Goal: Information Seeking & Learning: Learn about a topic

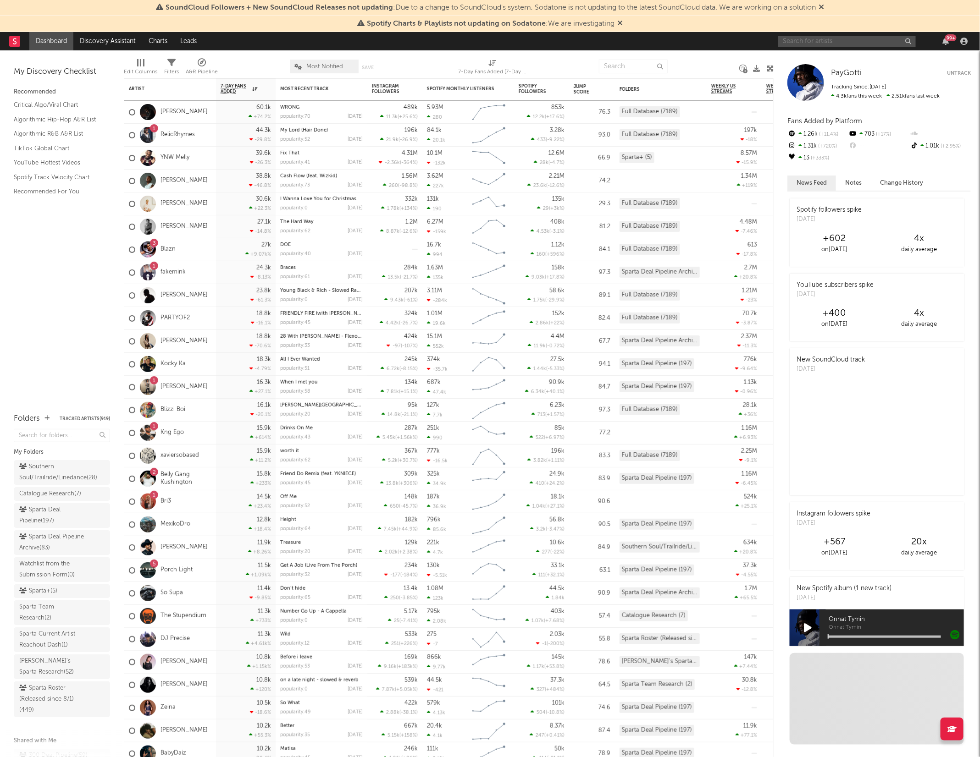
click at [797, 42] on input "text" at bounding box center [847, 41] width 138 height 11
click at [809, 39] on input "k2icyy" at bounding box center [847, 41] width 138 height 11
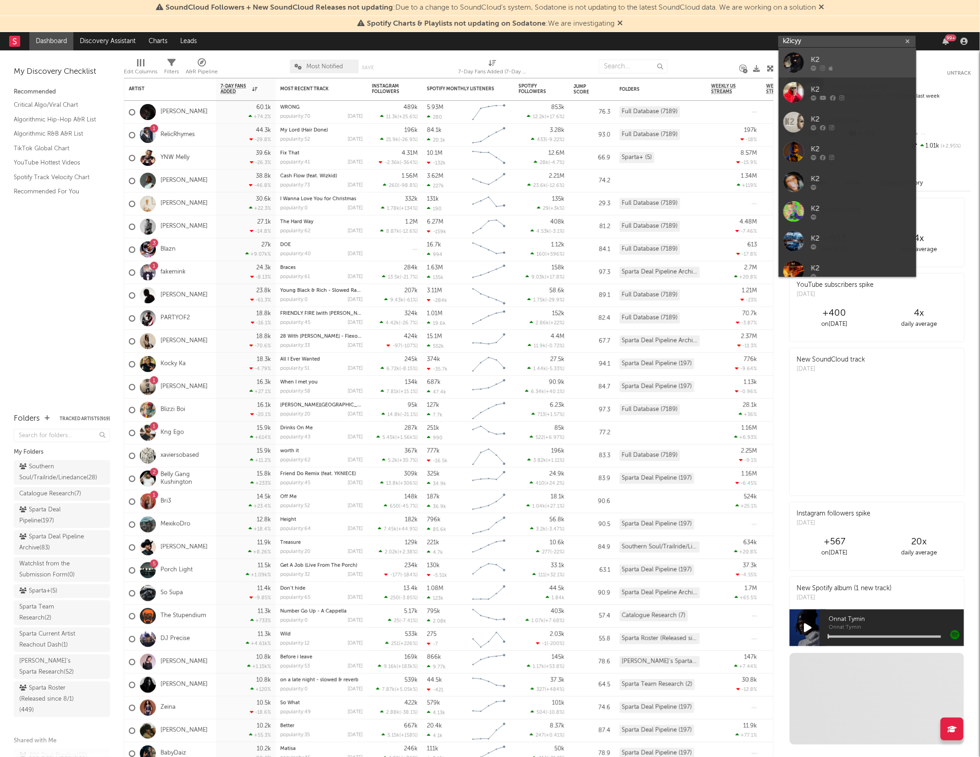
type input "k2icyy"
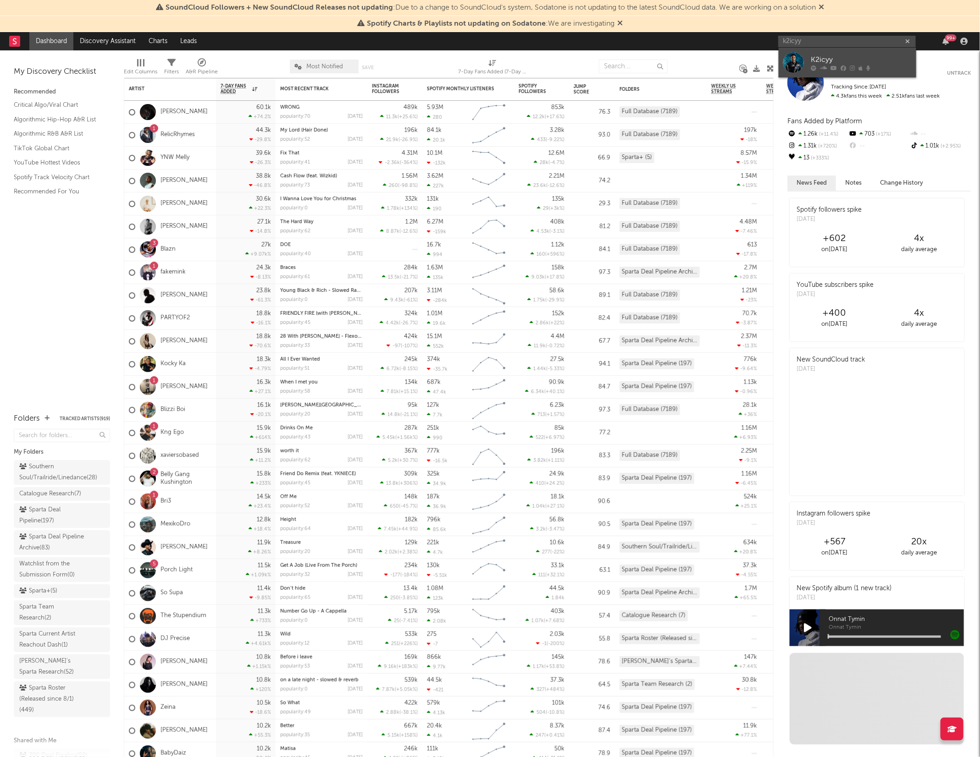
click at [814, 61] on div "K2icyy" at bounding box center [860, 60] width 101 height 11
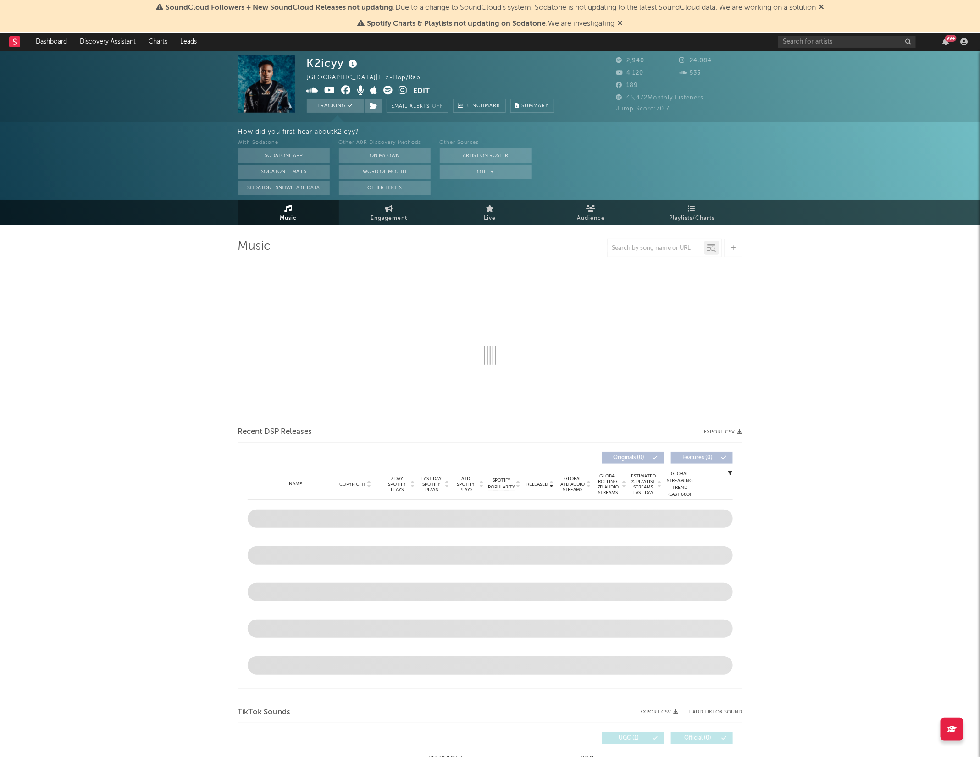
select select "6m"
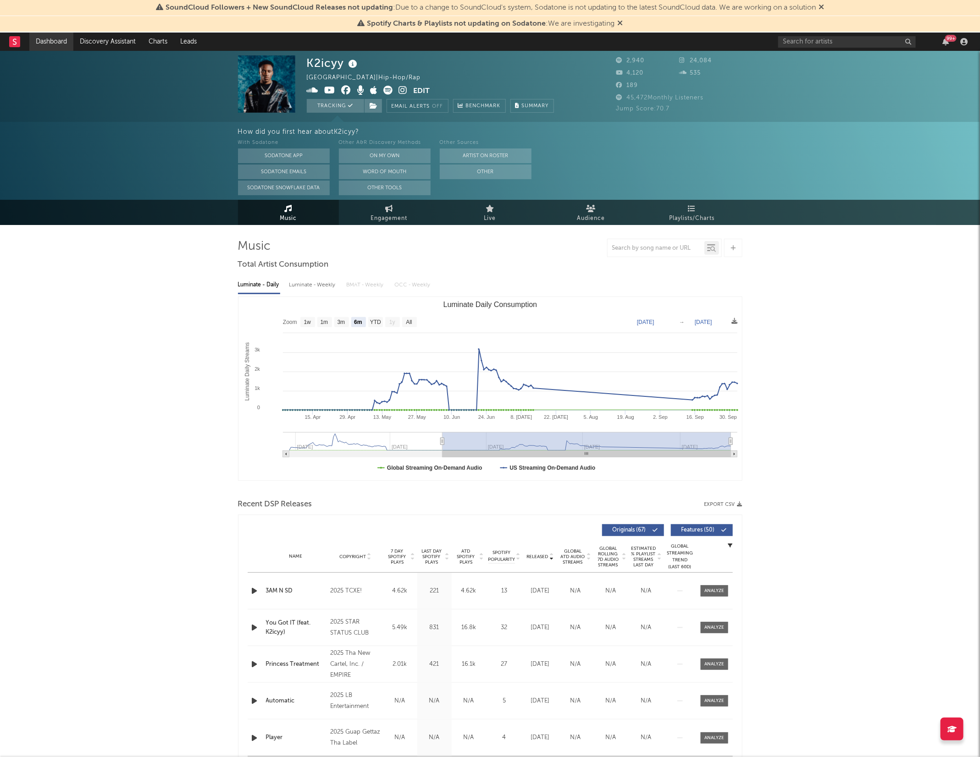
click at [45, 38] on link "Dashboard" at bounding box center [51, 42] width 44 height 18
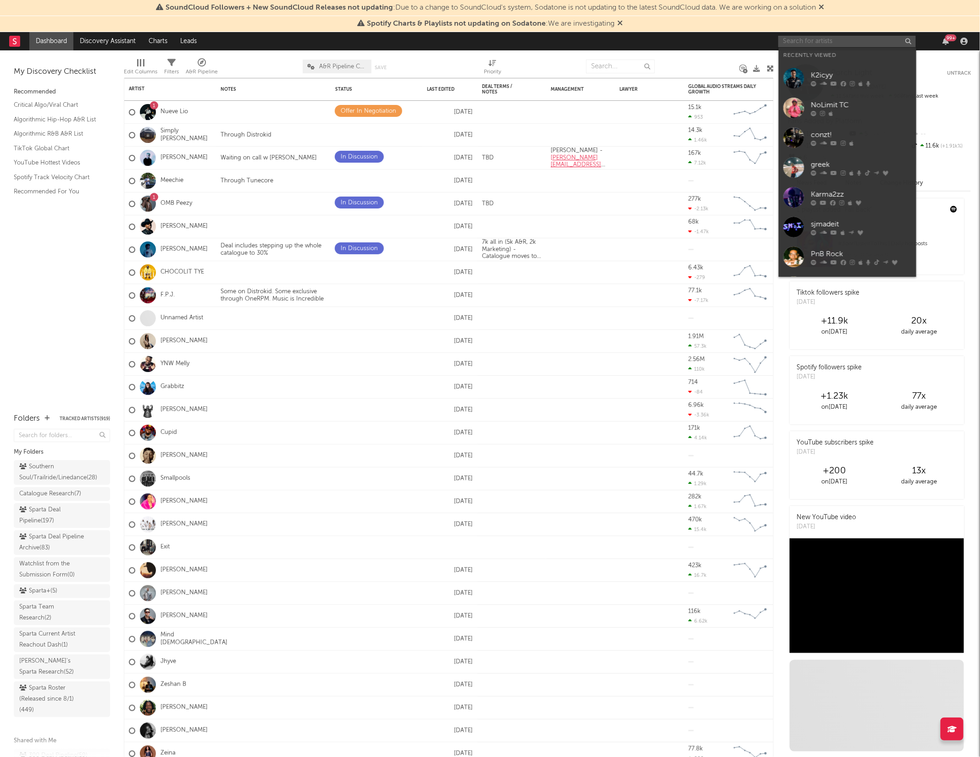
click at [803, 45] on input "text" at bounding box center [847, 41] width 138 height 11
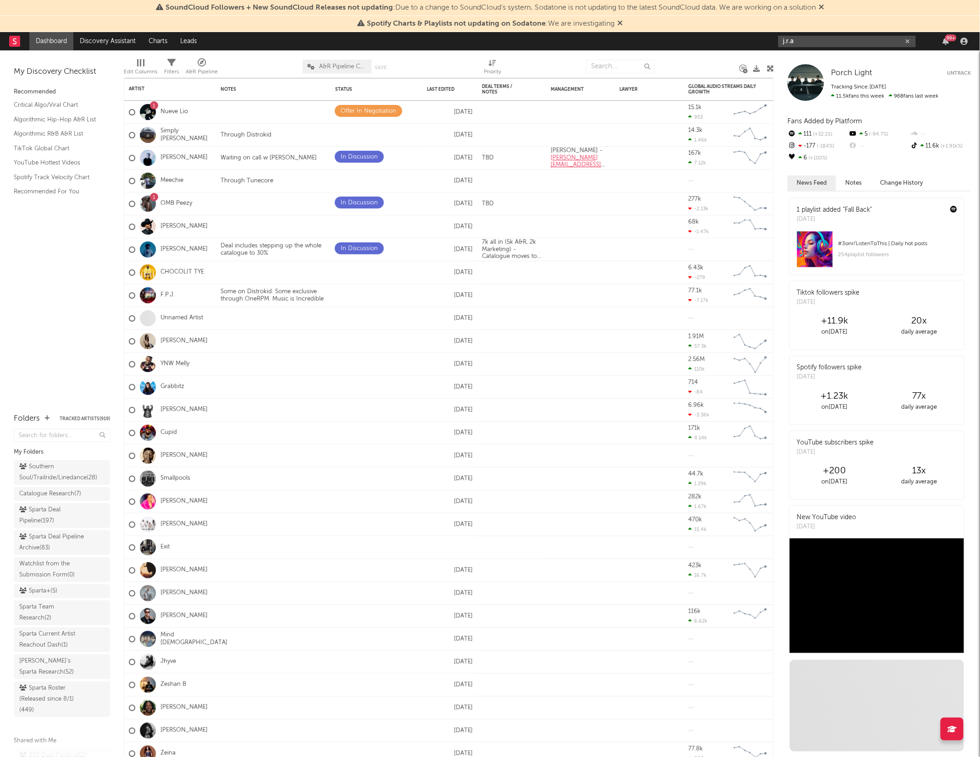
type input "j.r.a"
